Goal: Information Seeking & Learning: Learn about a topic

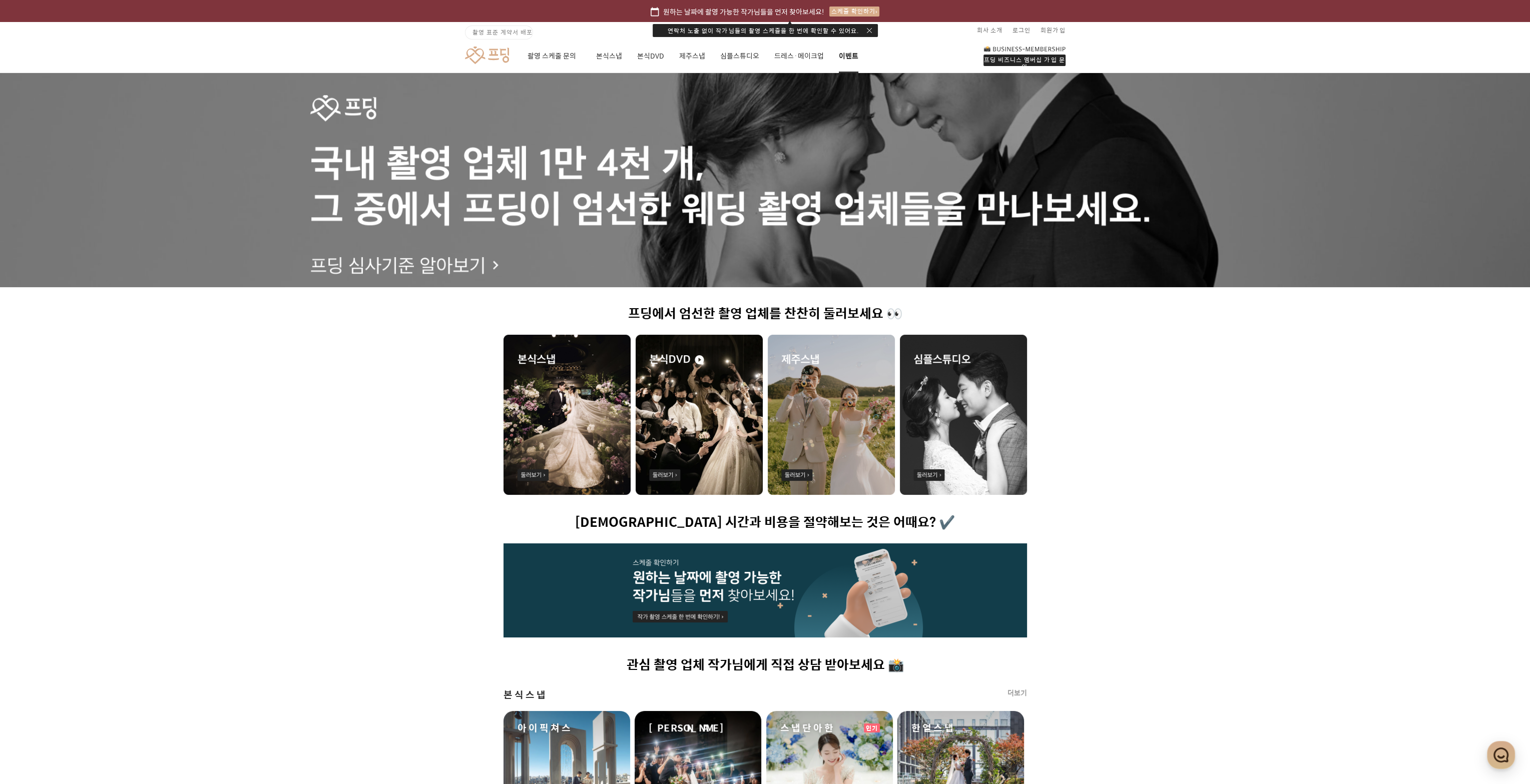
click at [849, 54] on link "이벤트" at bounding box center [849, 56] width 20 height 34
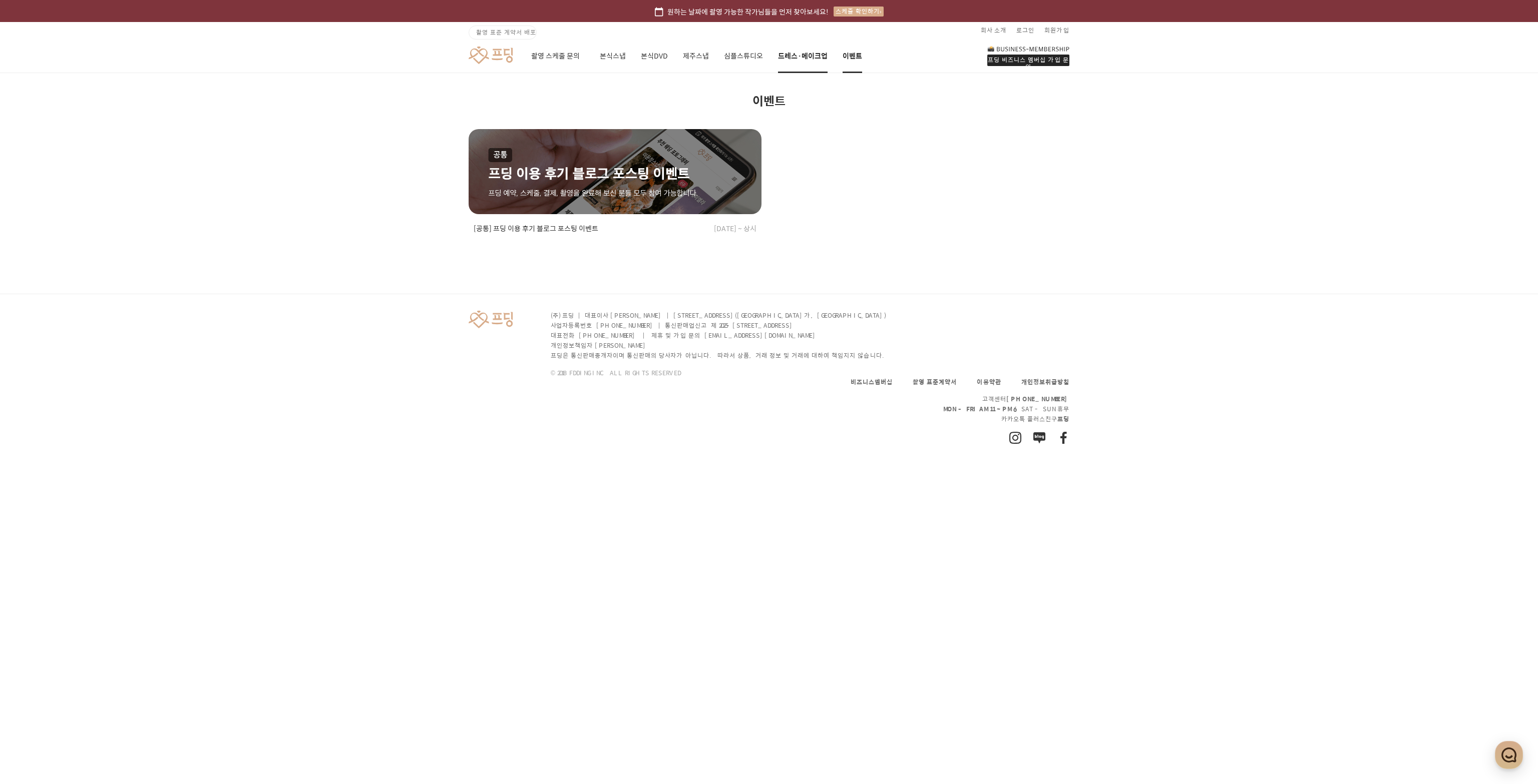
click at [798, 60] on link "드레스·메이크업" at bounding box center [802, 56] width 49 height 34
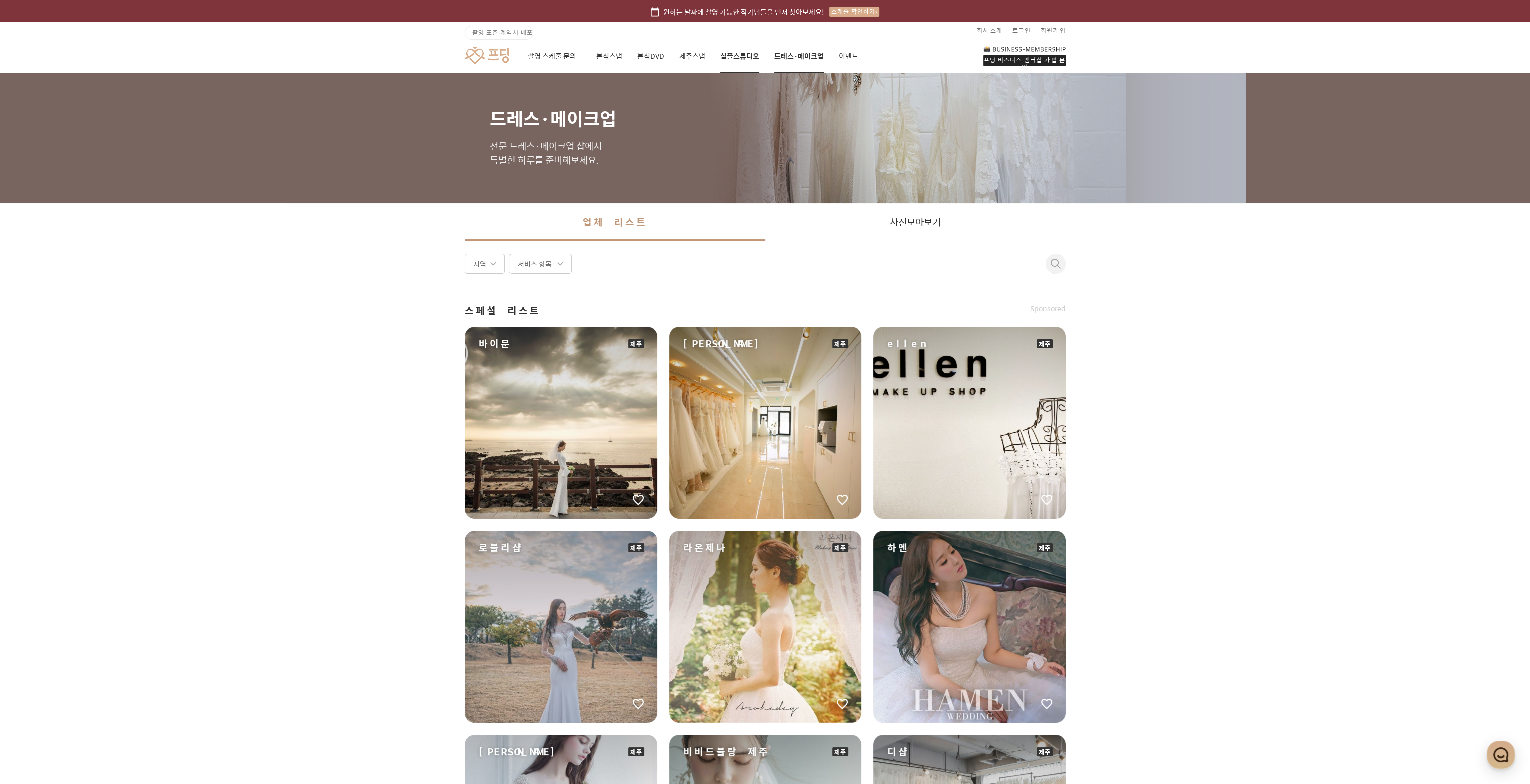
click at [733, 56] on link "심플스튜디오" at bounding box center [739, 56] width 39 height 34
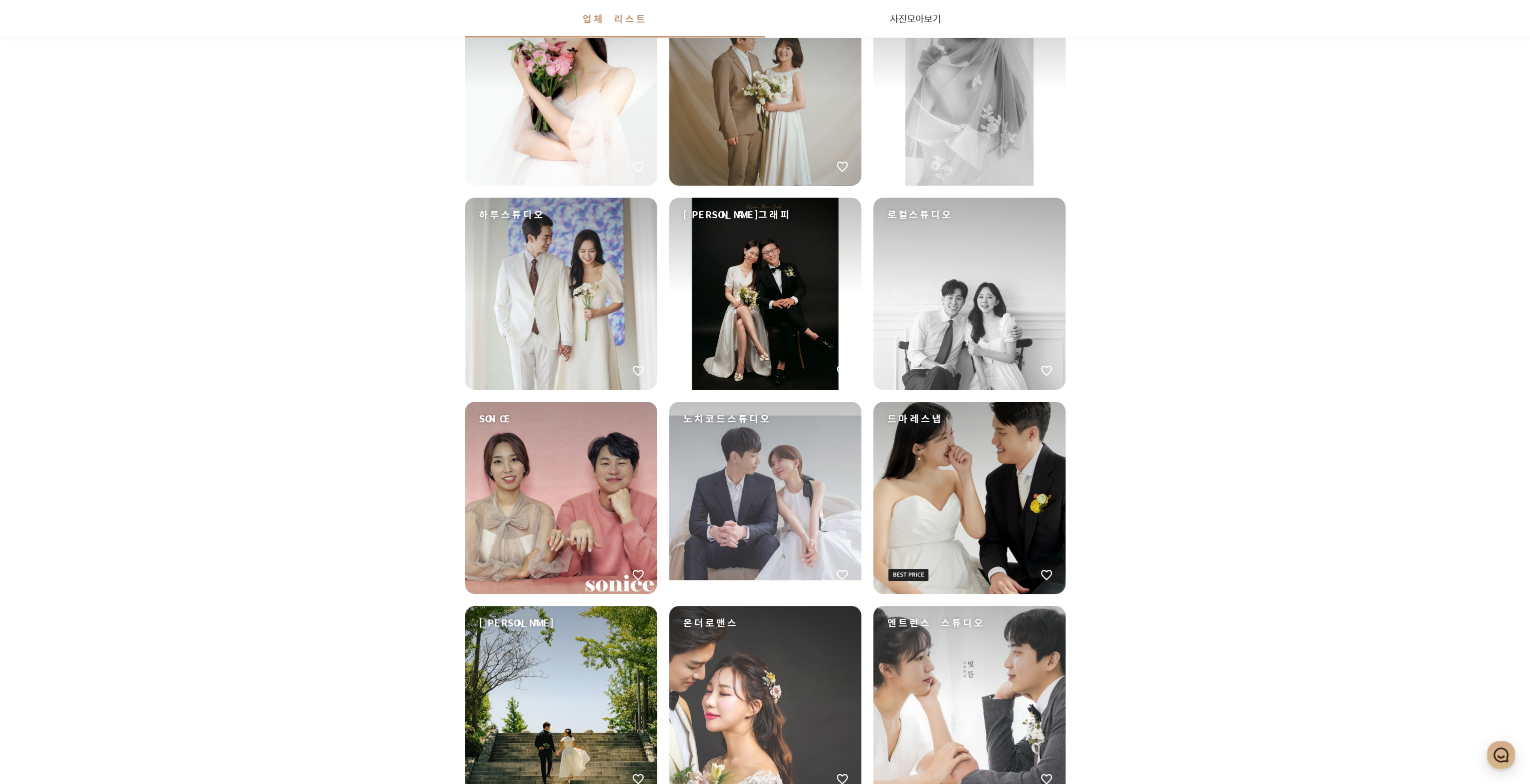
scroll to position [751, 0]
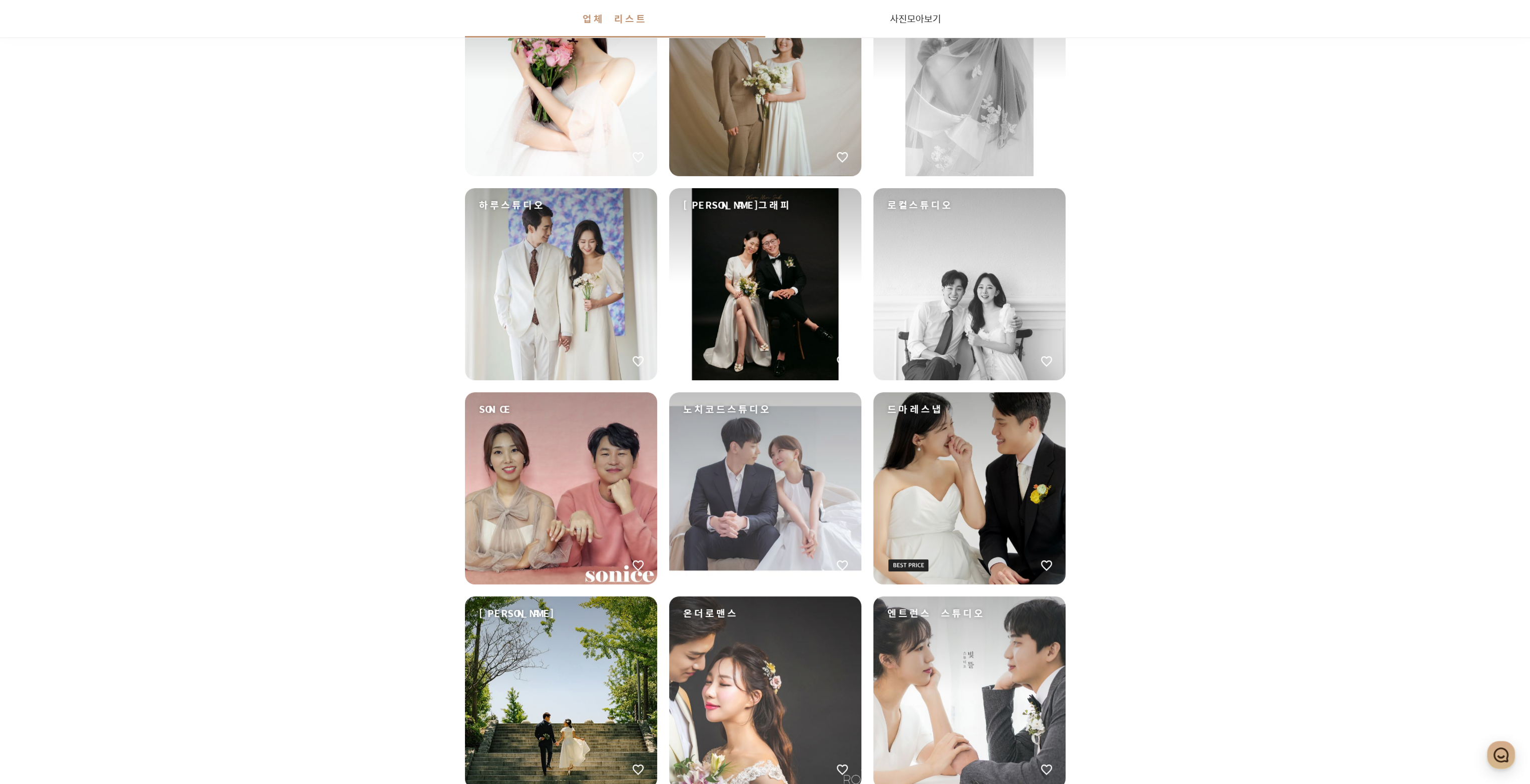
click at [806, 266] on div "[PERSON_NAME]그래피" at bounding box center [765, 284] width 192 height 192
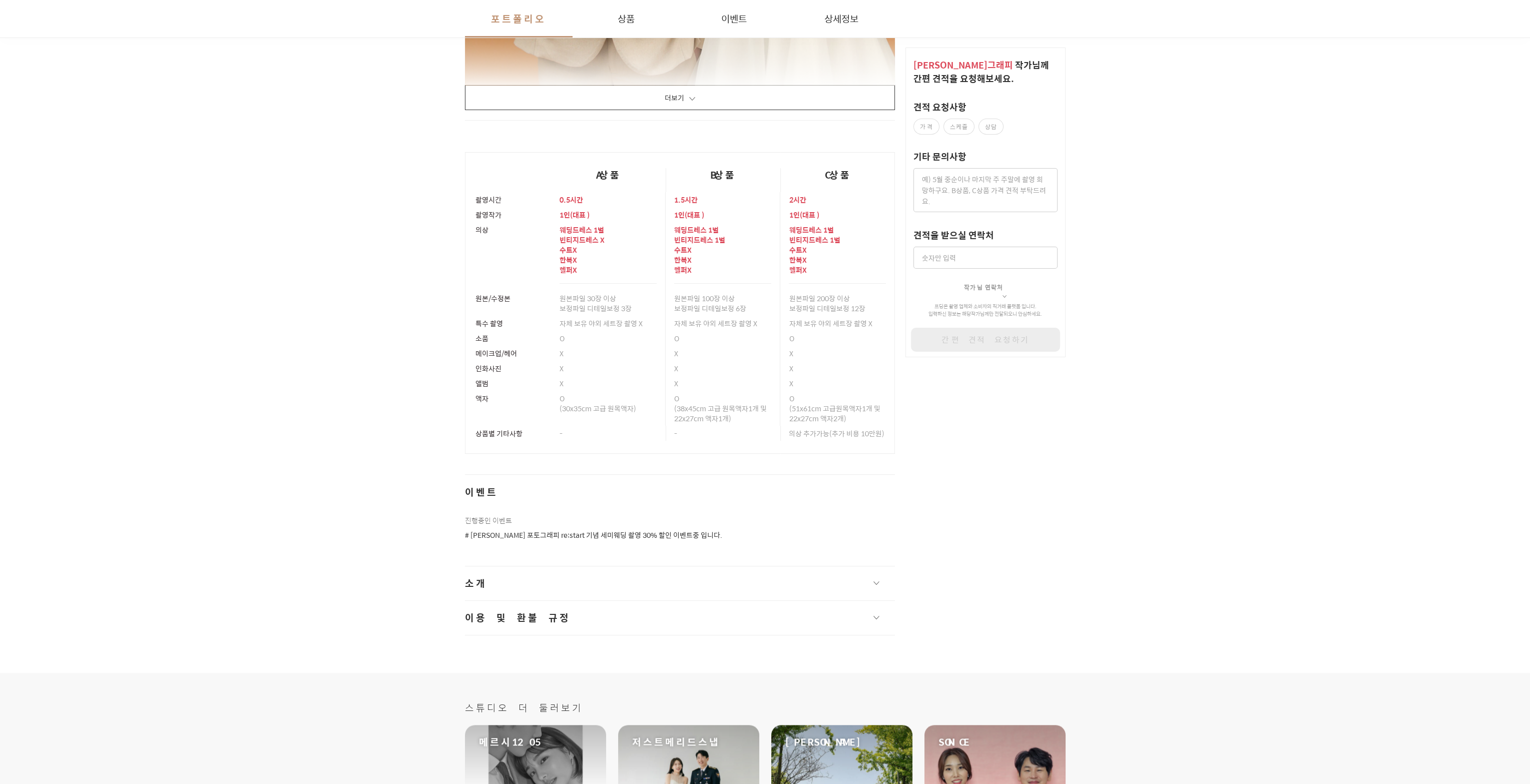
scroll to position [1952, 0]
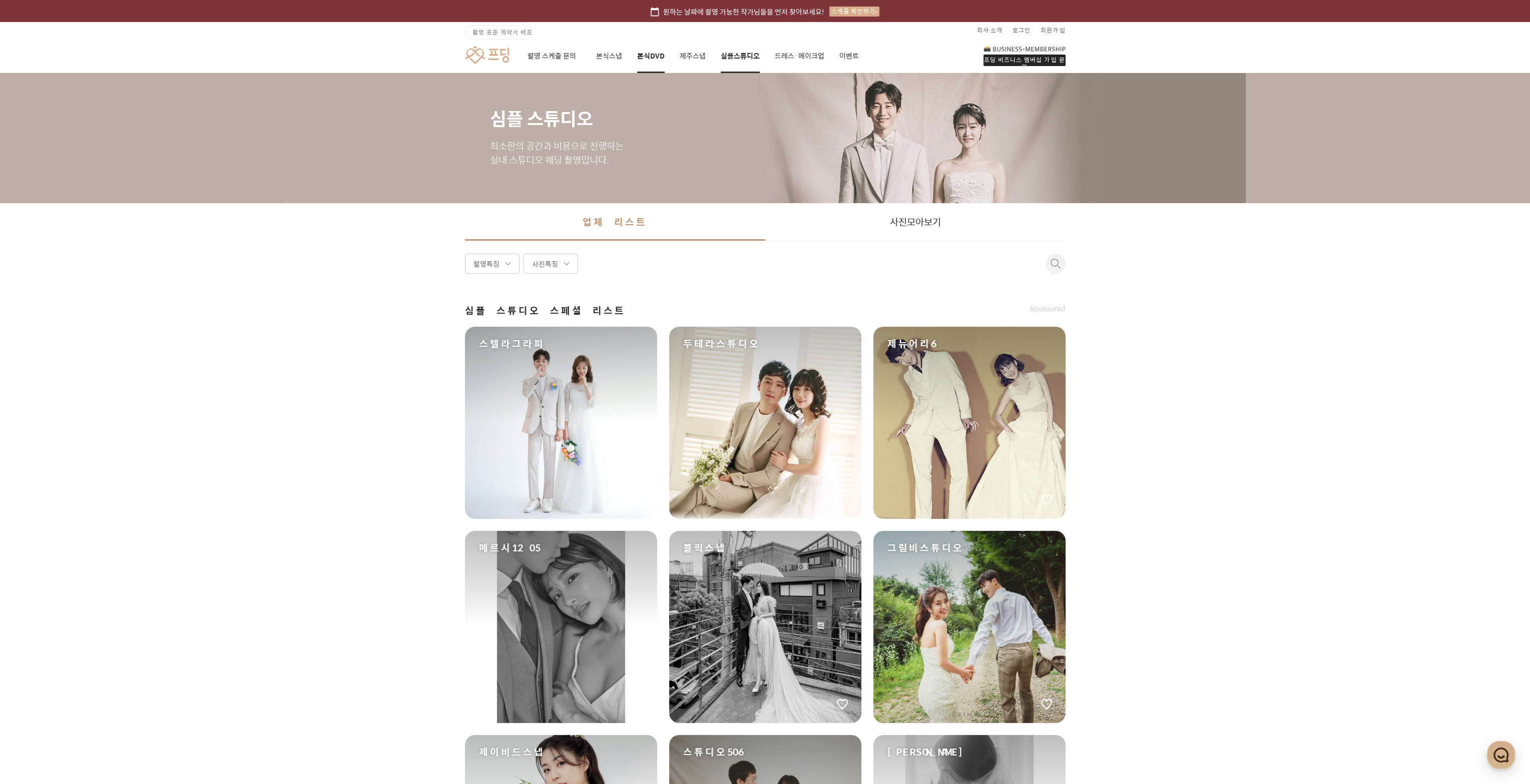
click at [639, 59] on link "본식DVD" at bounding box center [650, 56] width 27 height 34
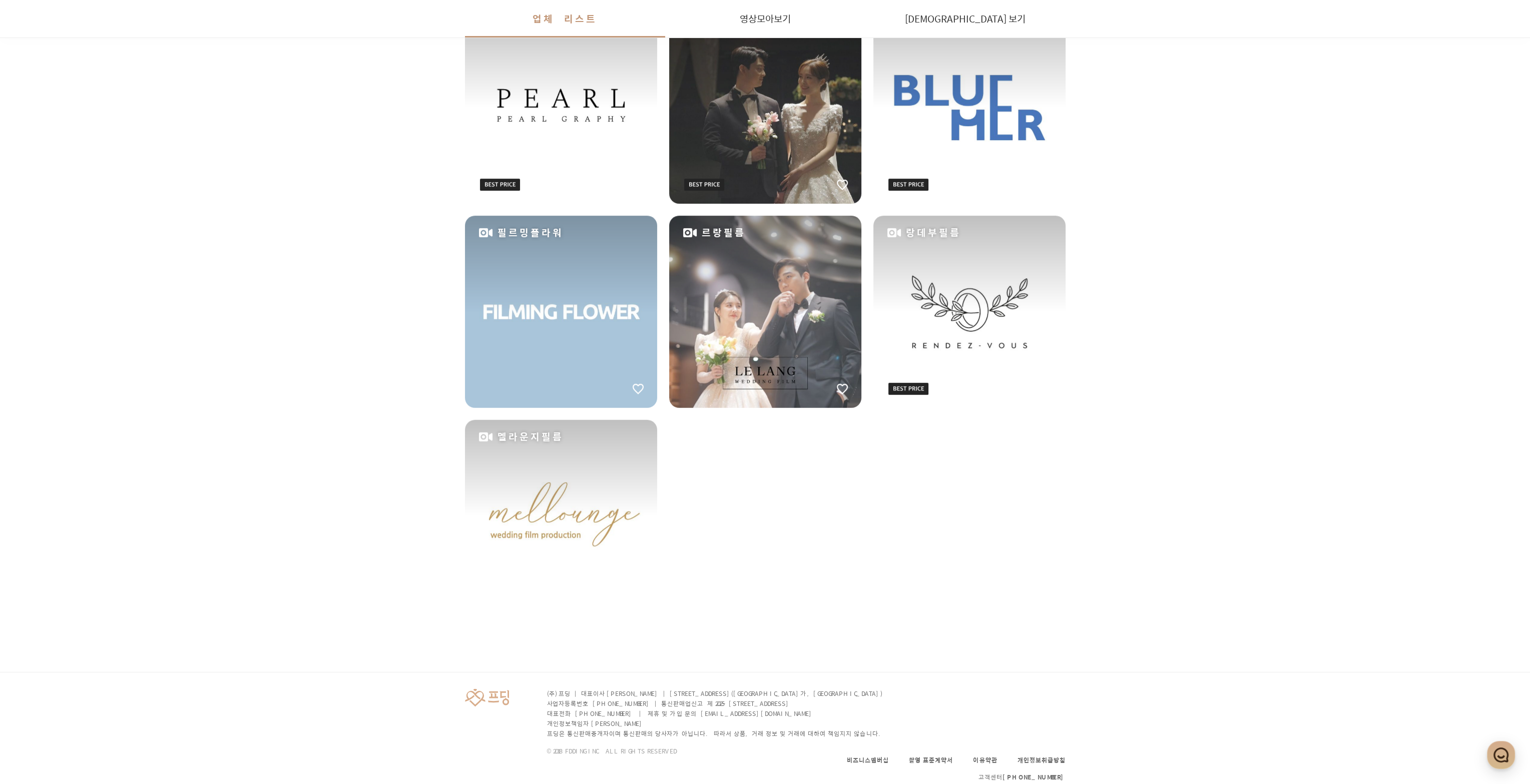
scroll to position [1133, 0]
click at [577, 484] on div "멜라운지필름" at bounding box center [561, 514] width 192 height 192
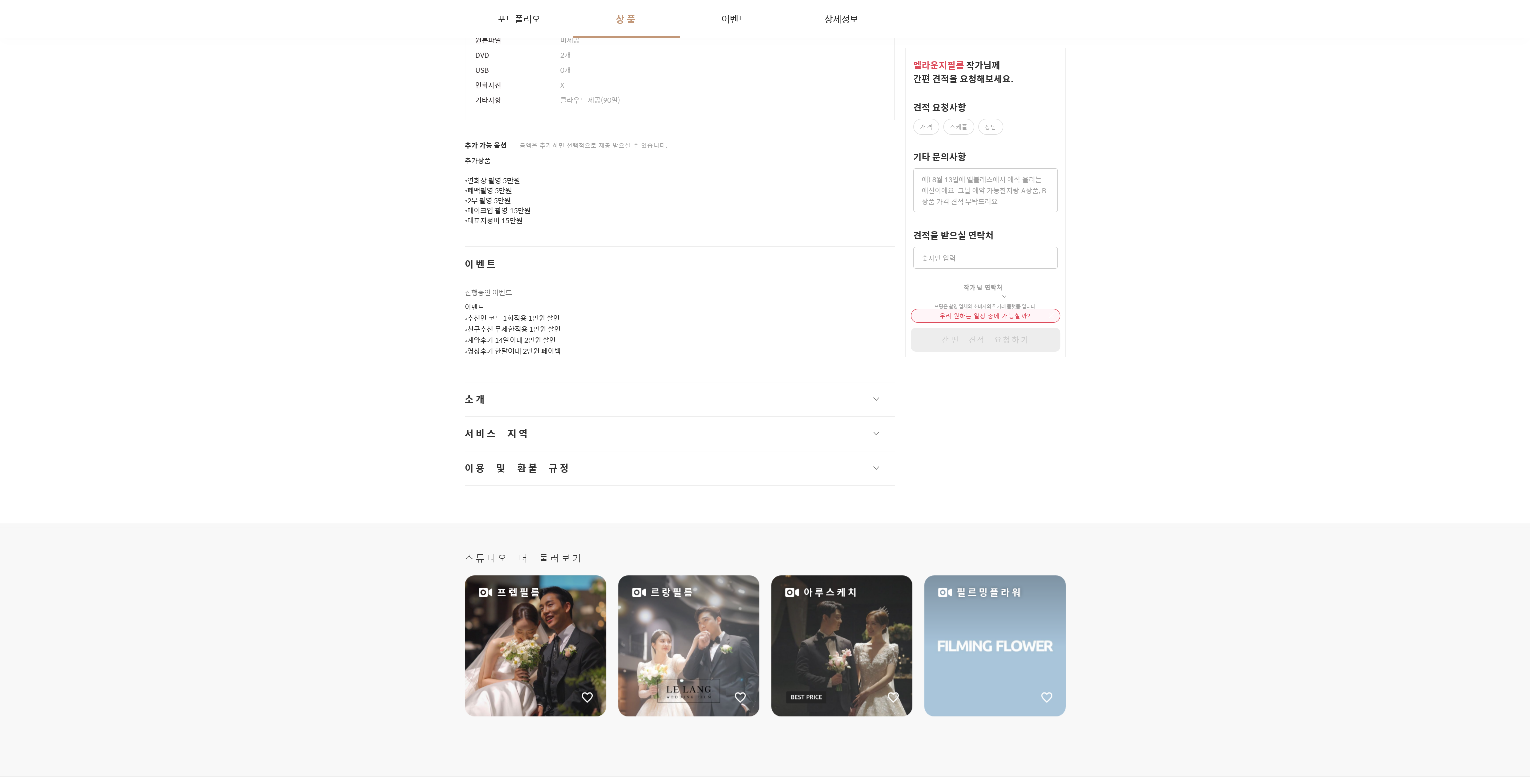
scroll to position [1220, 0]
